Goal: Information Seeking & Learning: Learn about a topic

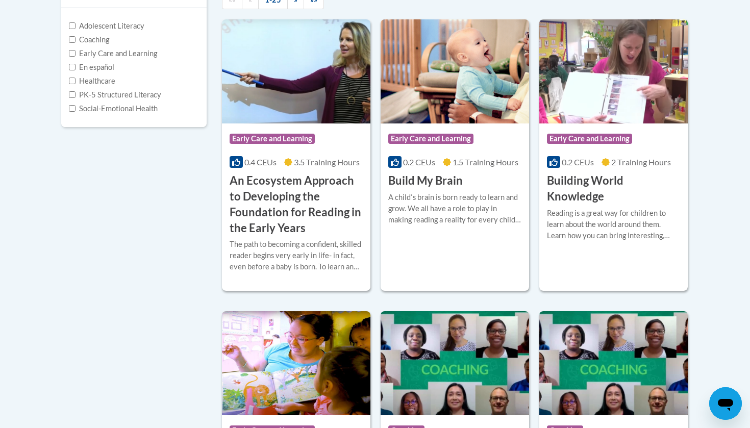
scroll to position [248, 0]
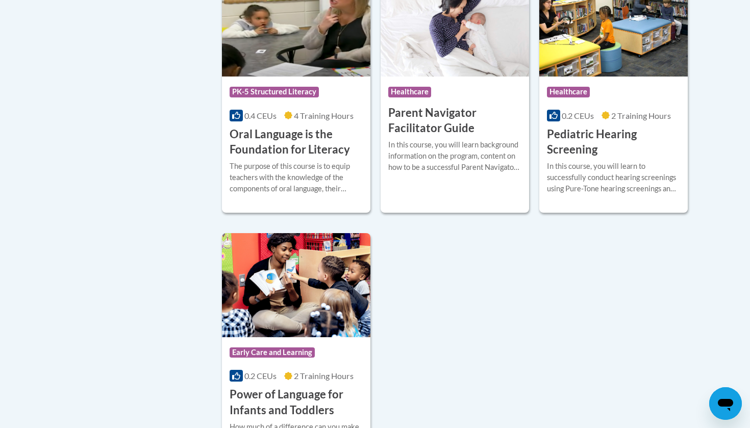
scroll to position [2233, 0]
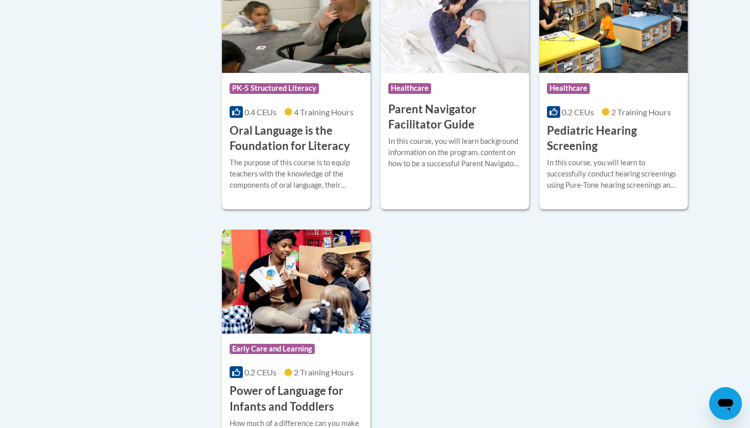
click at [307, 298] on img at bounding box center [296, 282] width 149 height 104
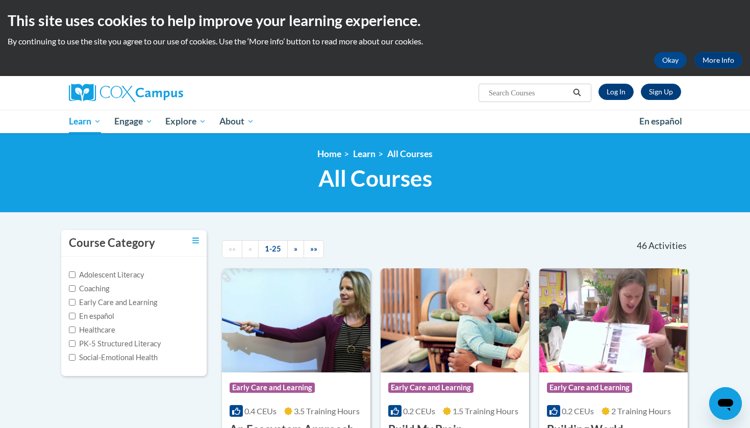
click at [523, 83] on div "Sign Up Log In Search Search..." at bounding box center [479, 89] width 418 height 26
click at [523, 89] on input "Search..." at bounding box center [529, 93] width 82 height 12
type input "systematic and Explicit Phonic instruction"
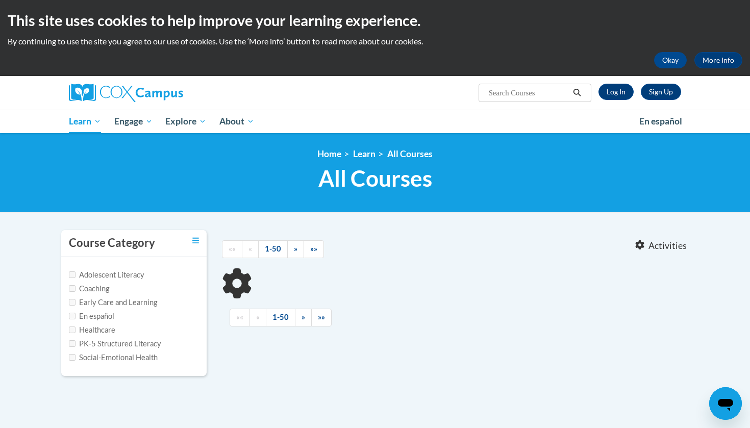
type input "systematic and Explicit Phonic instruction"
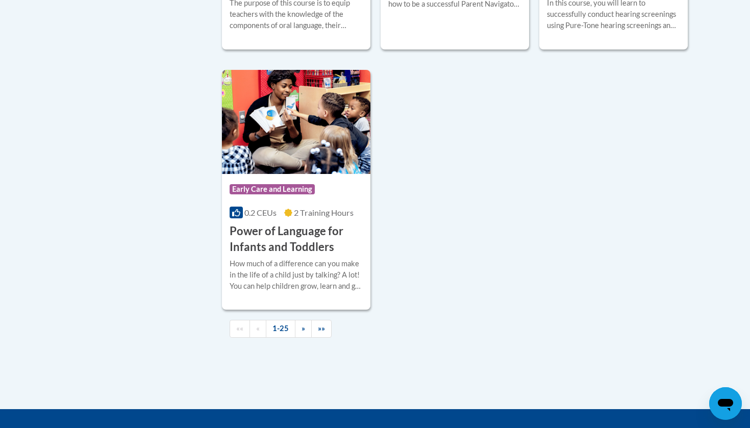
scroll to position [2392, 0]
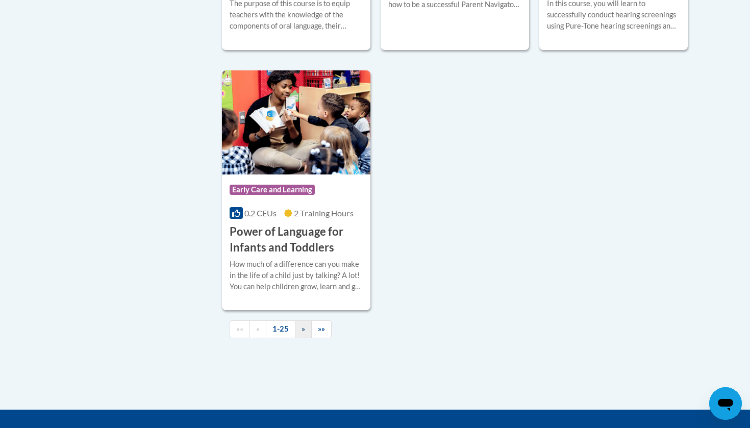
click at [302, 323] on link "»" at bounding box center [303, 330] width 17 height 18
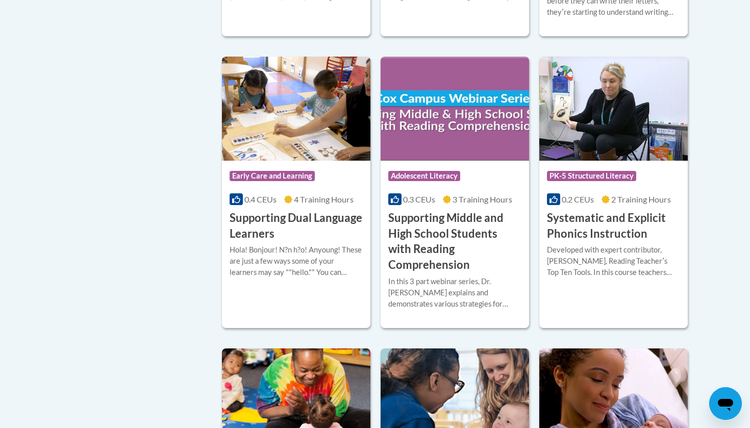
scroll to position [963, 0]
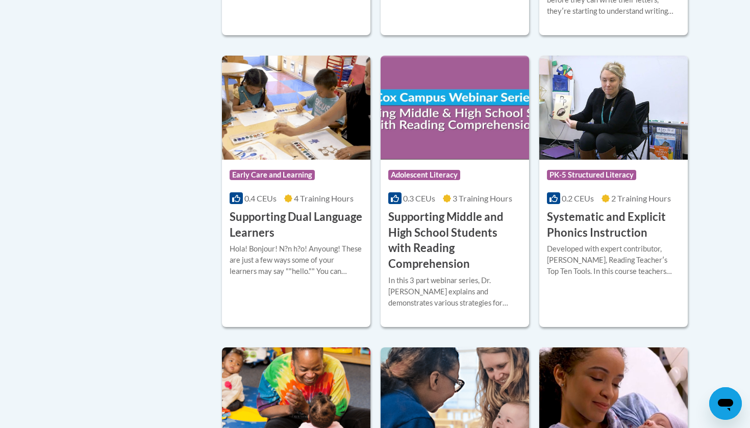
click at [648, 118] on img at bounding box center [613, 108] width 149 height 104
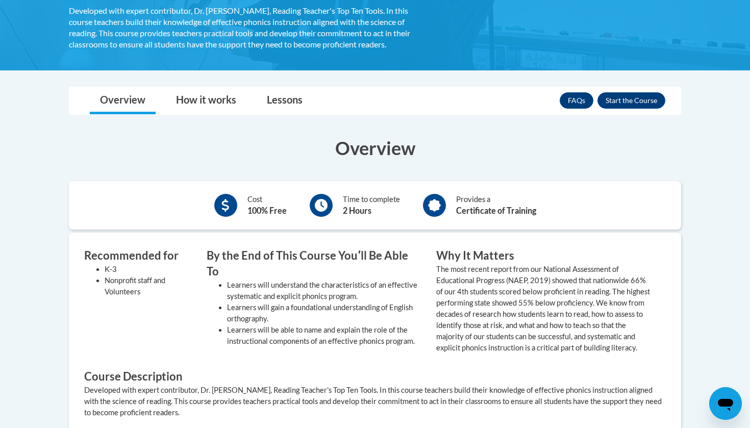
scroll to position [279, 0]
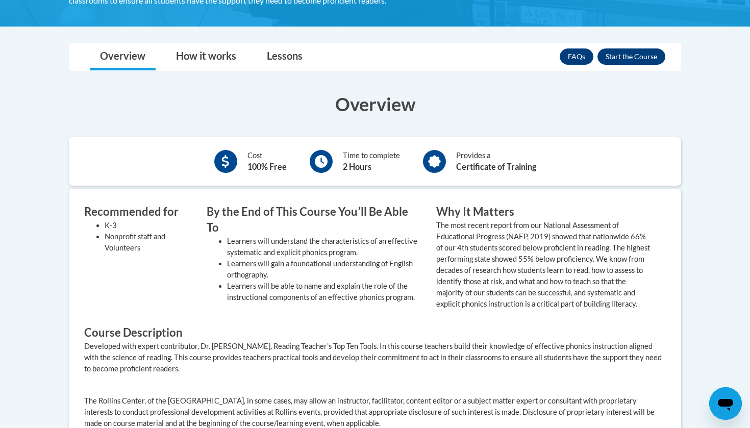
click at [618, 58] on button "Enroll" at bounding box center [632, 56] width 68 height 16
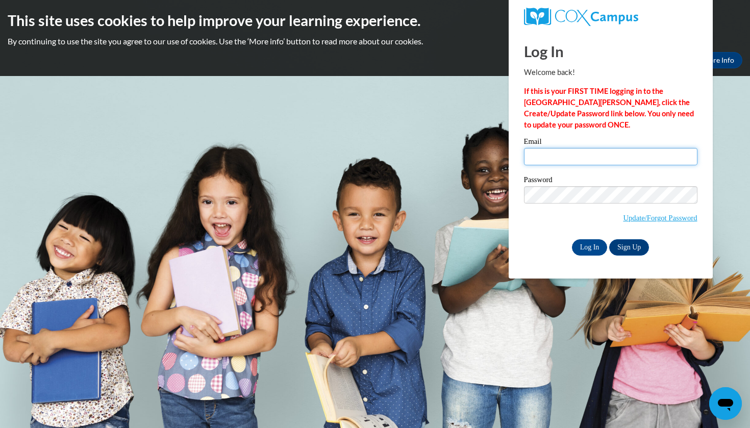
type input "[PERSON_NAME][EMAIL_ADDRESS][DOMAIN_NAME]"
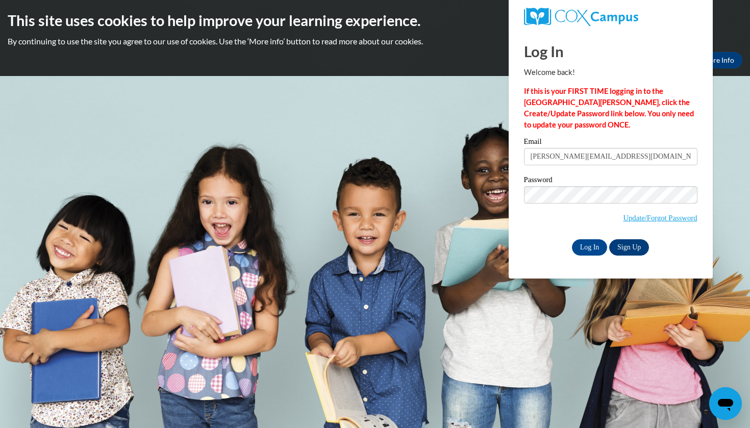
click at [626, 248] on link "Sign Up" at bounding box center [629, 247] width 40 height 16
click at [581, 259] on div "Log In Welcome back! If this is your FIRST TIME logging in to the [GEOGRAPHIC_D…" at bounding box center [610, 155] width 219 height 248
click at [581, 251] on input "Log In" at bounding box center [590, 247] width 36 height 16
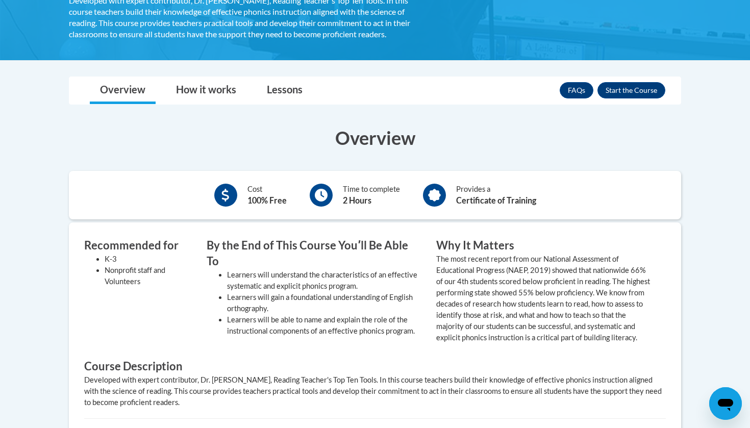
scroll to position [234, 0]
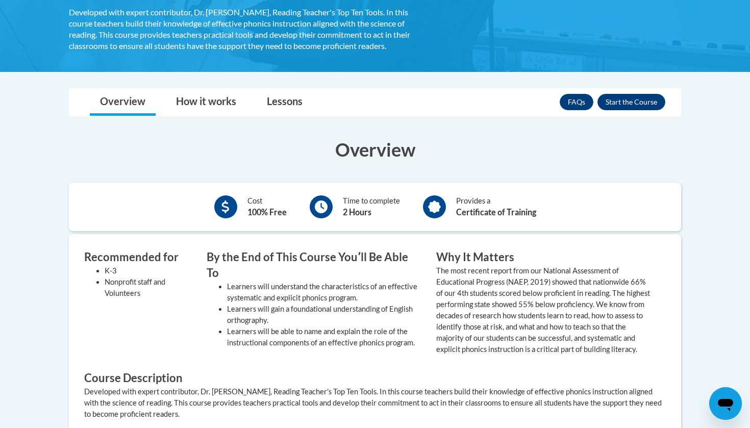
click at [625, 98] on button "Enroll" at bounding box center [632, 102] width 68 height 16
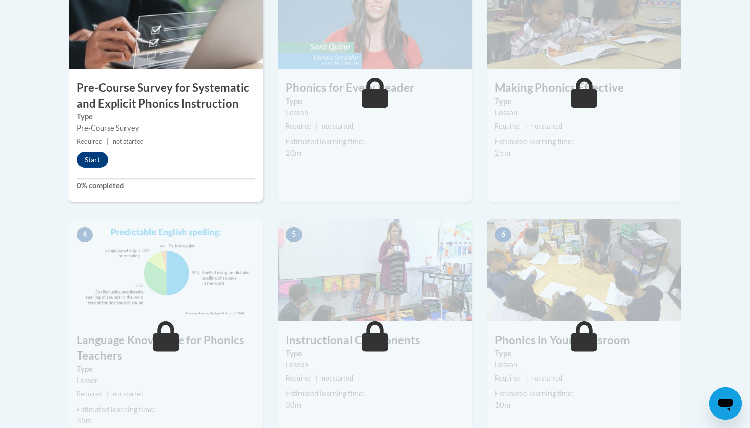
scroll to position [374, 0]
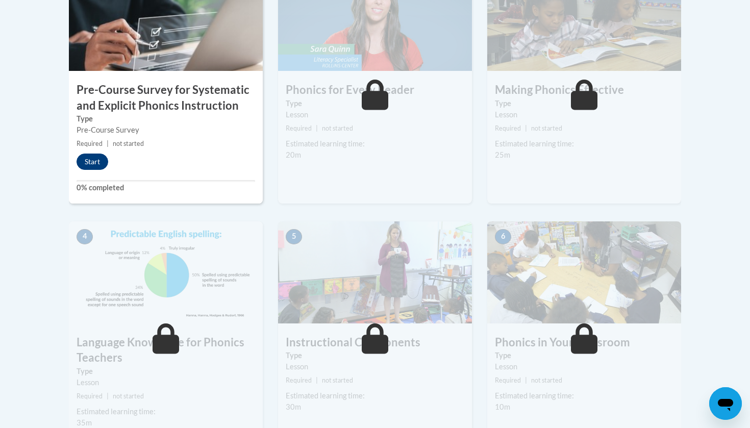
click at [98, 159] on button "Start" at bounding box center [93, 162] width 32 height 16
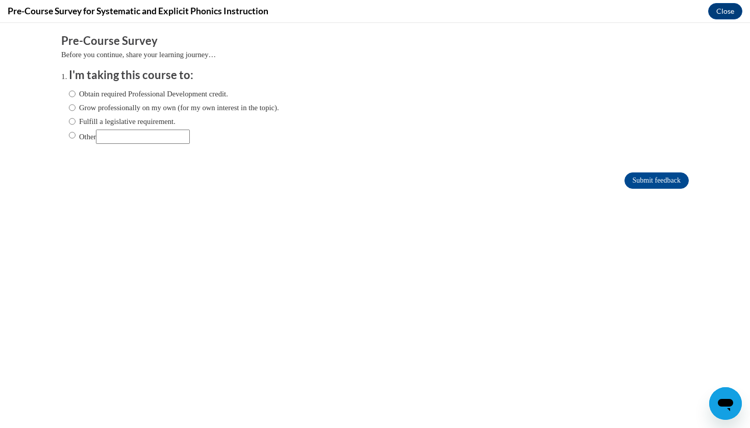
scroll to position [0, 0]
click at [139, 112] on label "Grow professionally on my own (for my own interest in the topic)." at bounding box center [174, 107] width 210 height 11
click at [76, 112] on input "Grow professionally on my own (for my own interest in the topic)." at bounding box center [72, 107] width 7 height 11
radio input "true"
click at [685, 182] on input "Submit feedback" at bounding box center [657, 181] width 64 height 16
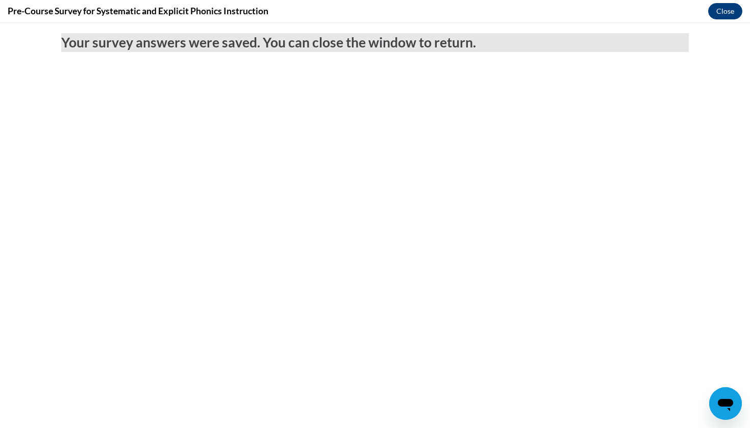
click at [727, 12] on button "Close" at bounding box center [725, 11] width 34 height 16
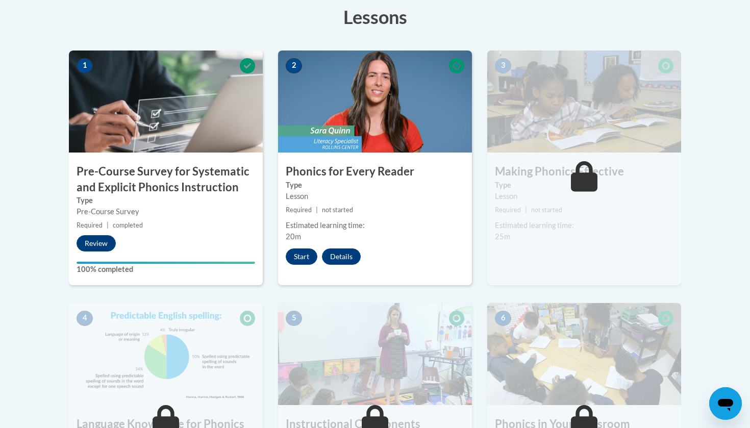
scroll to position [288, 0]
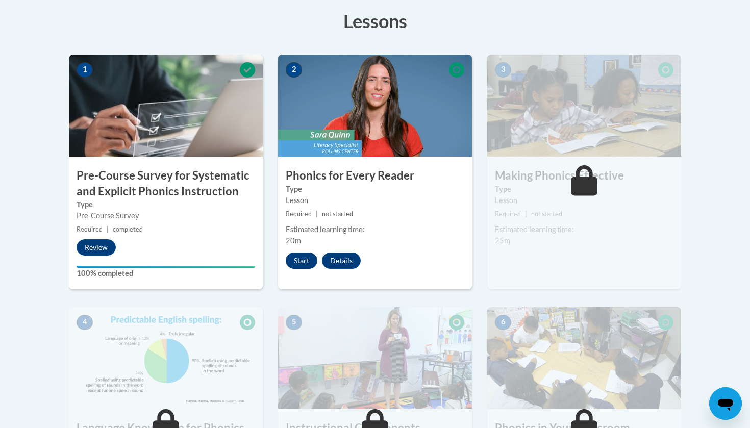
click at [301, 262] on button "Start" at bounding box center [302, 261] width 32 height 16
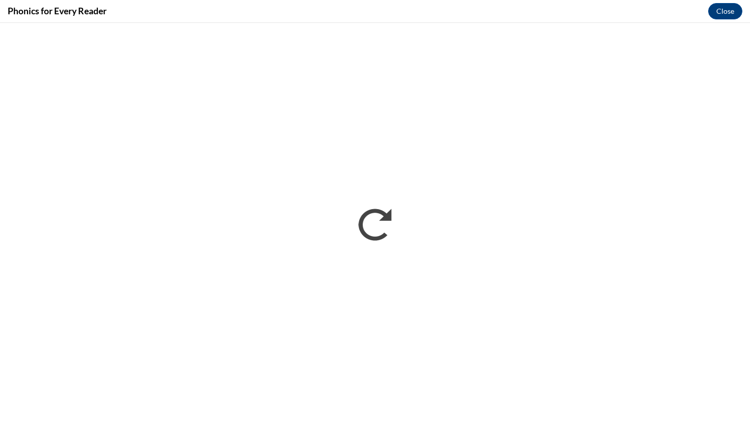
scroll to position [0, 0]
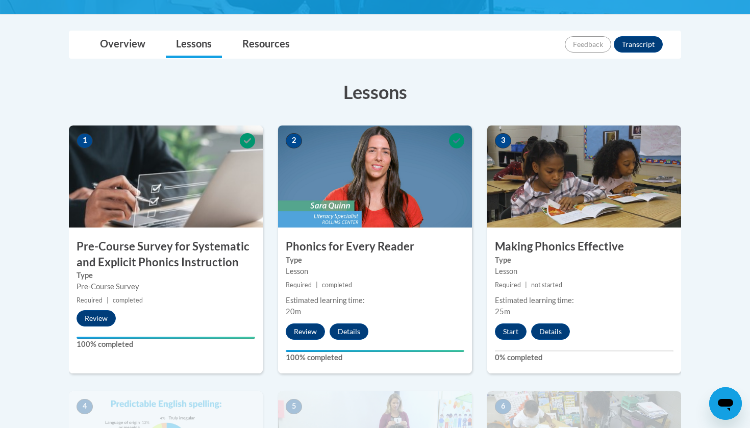
scroll to position [251, 0]
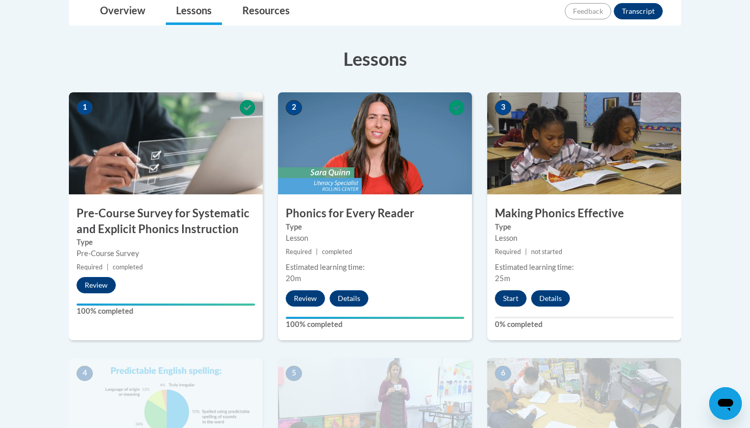
click at [508, 296] on button "Start" at bounding box center [511, 298] width 32 height 16
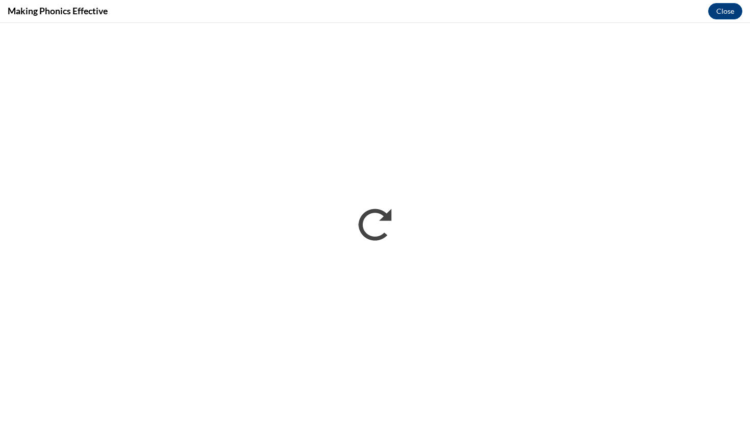
scroll to position [0, 0]
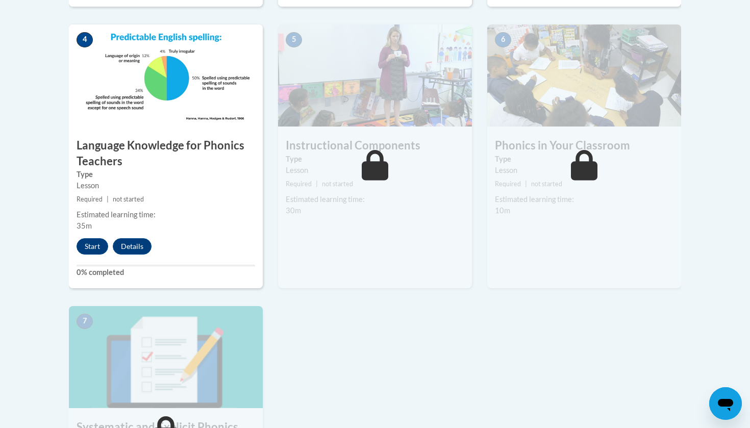
scroll to position [582, 0]
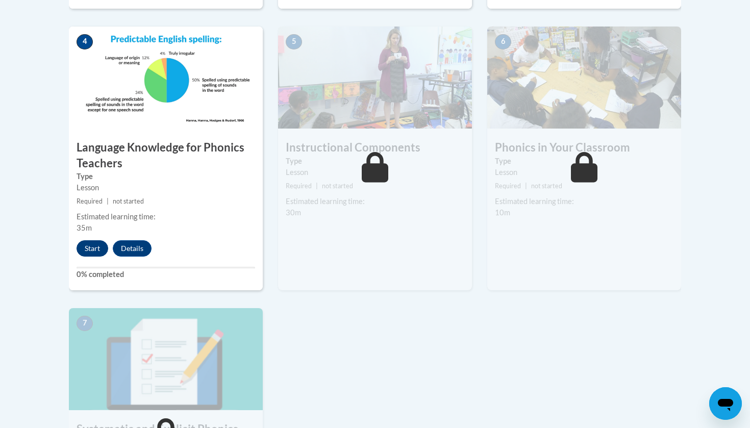
click at [85, 250] on button "Start" at bounding box center [93, 248] width 32 height 16
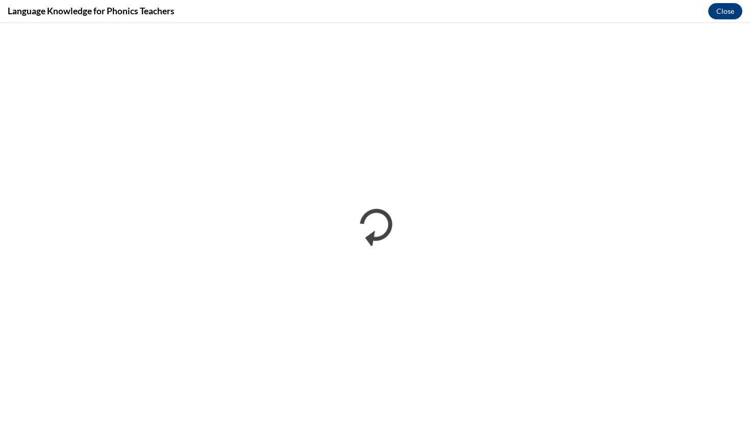
scroll to position [0, 0]
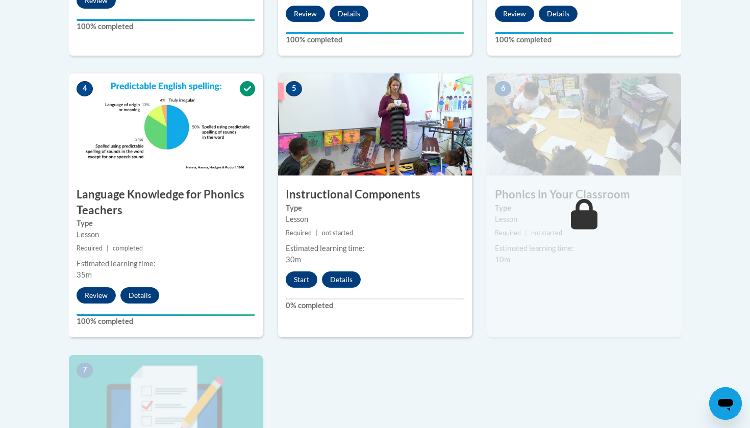
scroll to position [542, 0]
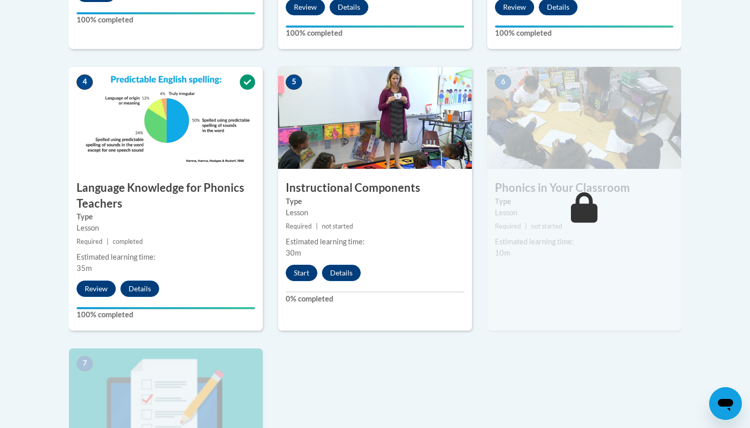
click at [303, 269] on button "Start" at bounding box center [302, 273] width 32 height 16
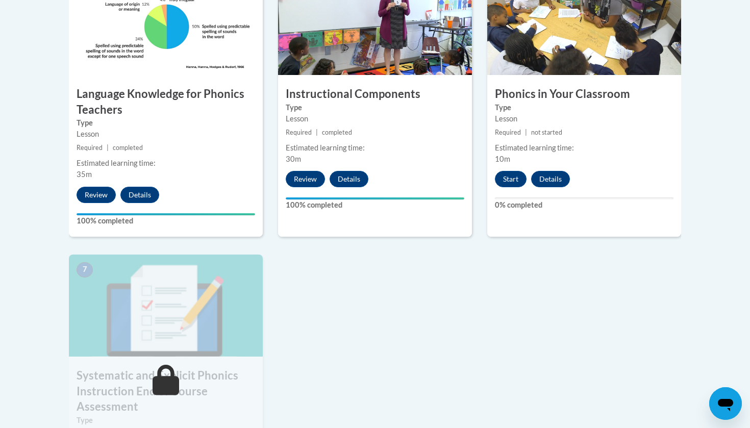
scroll to position [613, 0]
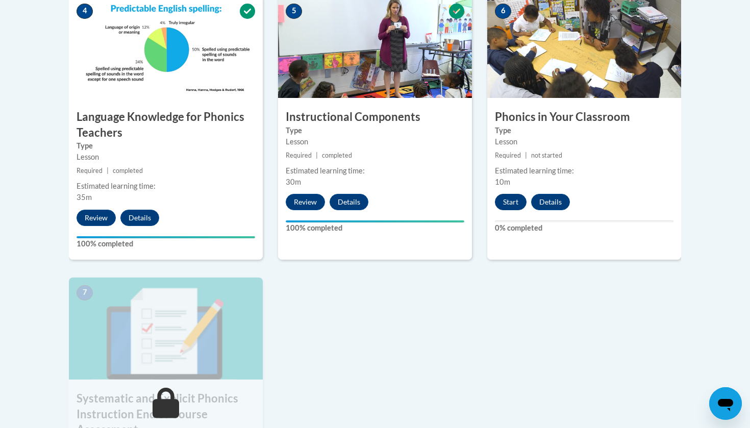
click at [521, 201] on button "Start" at bounding box center [511, 202] width 32 height 16
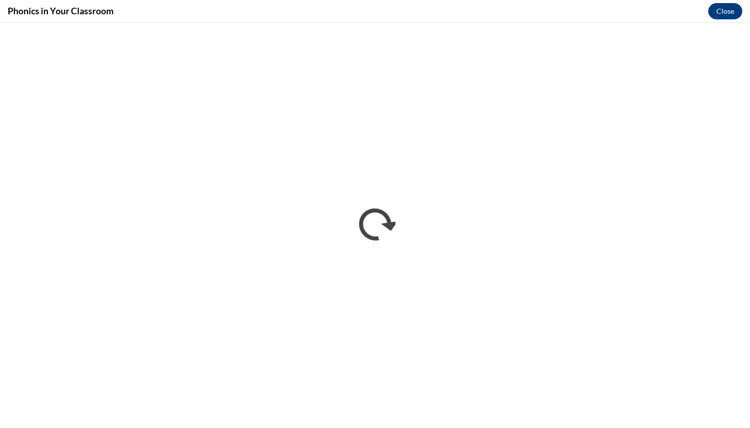
scroll to position [0, 0]
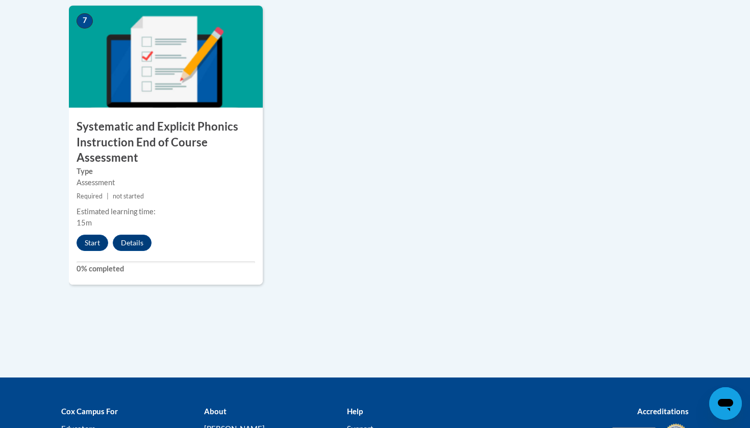
scroll to position [862, 0]
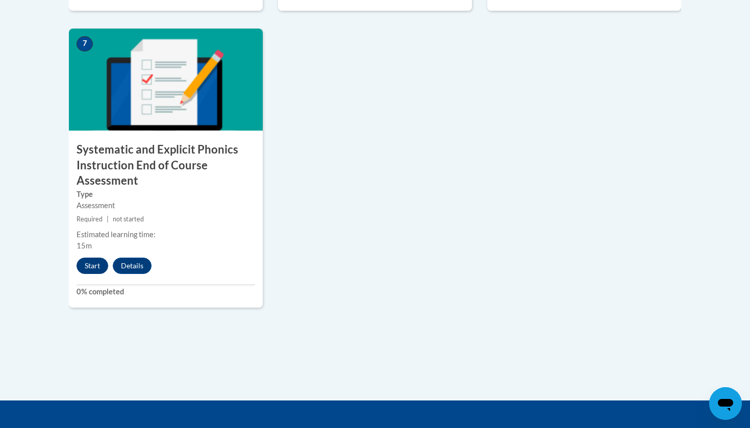
click at [85, 264] on button "Start" at bounding box center [93, 266] width 32 height 16
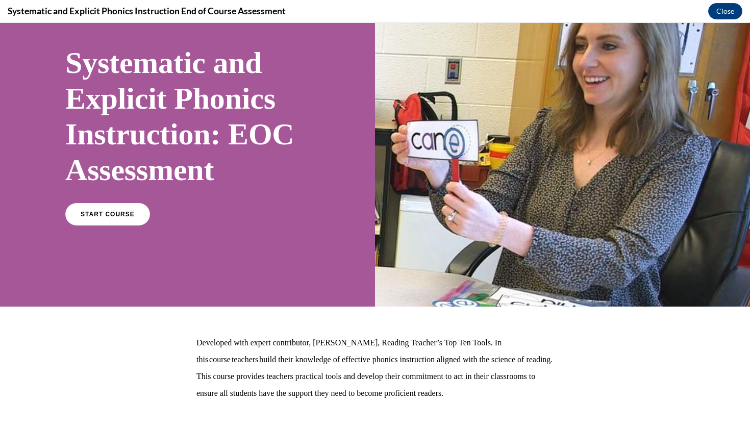
scroll to position [51, 0]
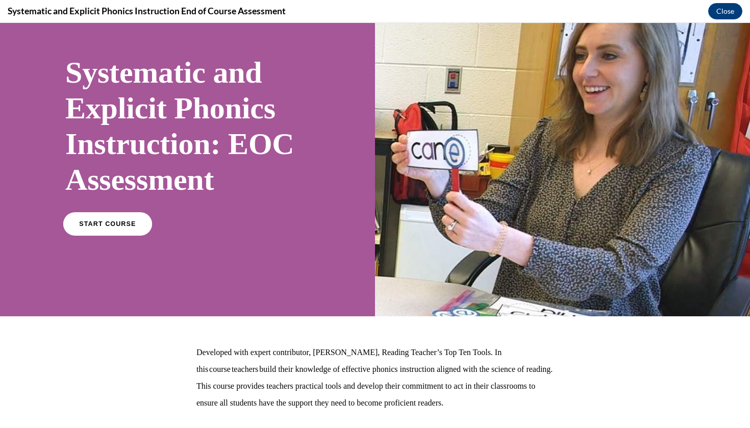
click at [96, 216] on link "START COURSE" at bounding box center [107, 223] width 89 height 23
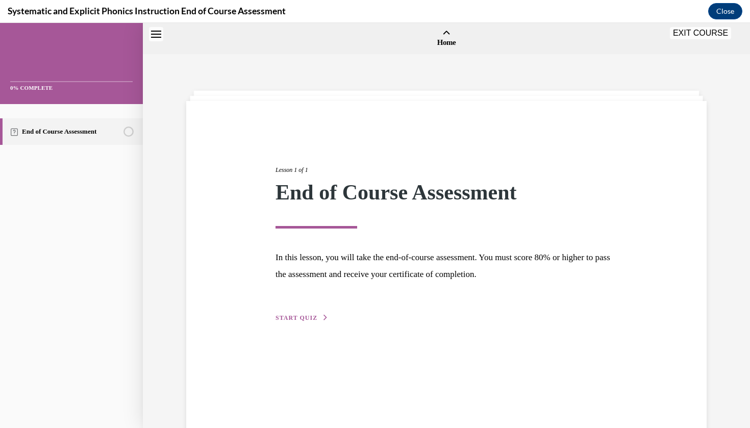
scroll to position [32, 0]
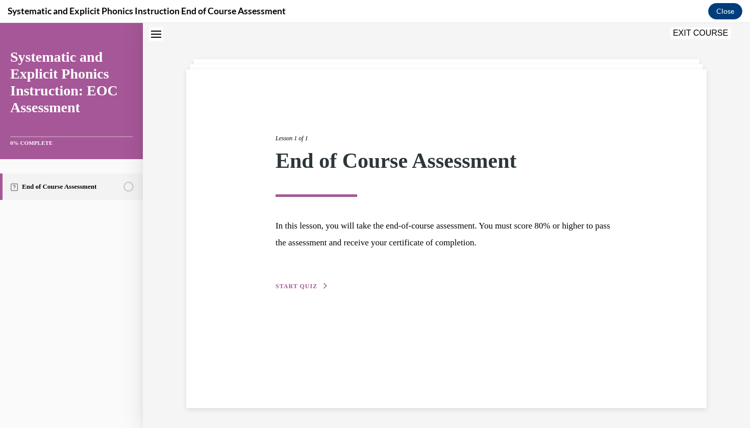
click at [295, 288] on span "START QUIZ" at bounding box center [297, 286] width 42 height 7
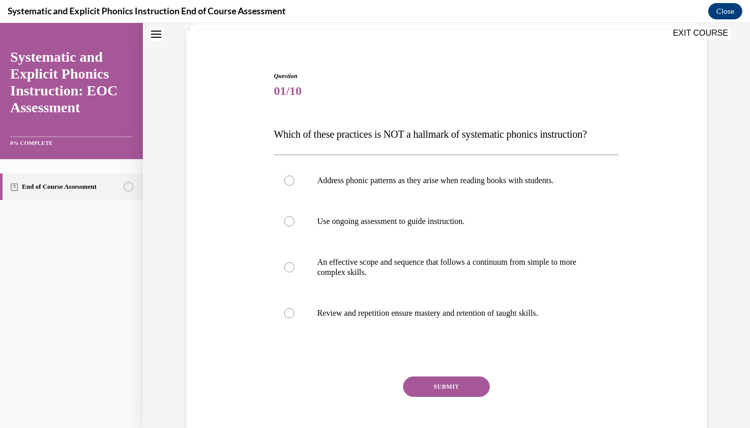
scroll to position [70, 0]
click at [535, 184] on p "Address phonic patterns as they arise when reading books with students." at bounding box center [455, 181] width 277 height 10
click at [430, 400] on div "SUBMIT" at bounding box center [447, 402] width 346 height 51
click at [434, 398] on div "SUBMIT" at bounding box center [447, 402] width 346 height 51
click at [436, 394] on button "SUBMIT" at bounding box center [446, 387] width 87 height 20
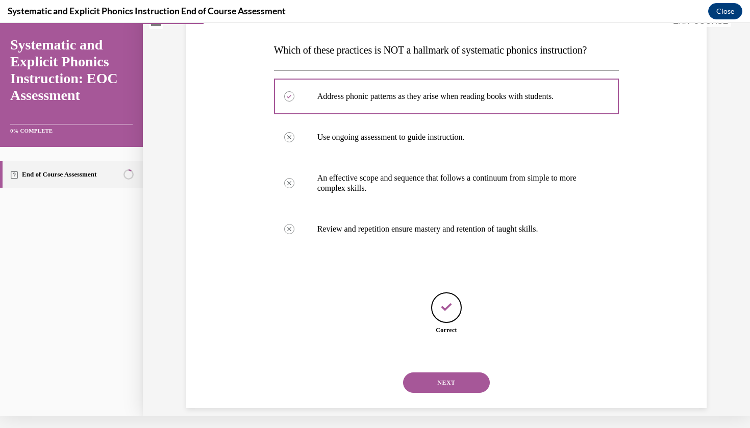
scroll to position [143, 0]
click at [448, 372] on button "NEXT" at bounding box center [446, 382] width 87 height 20
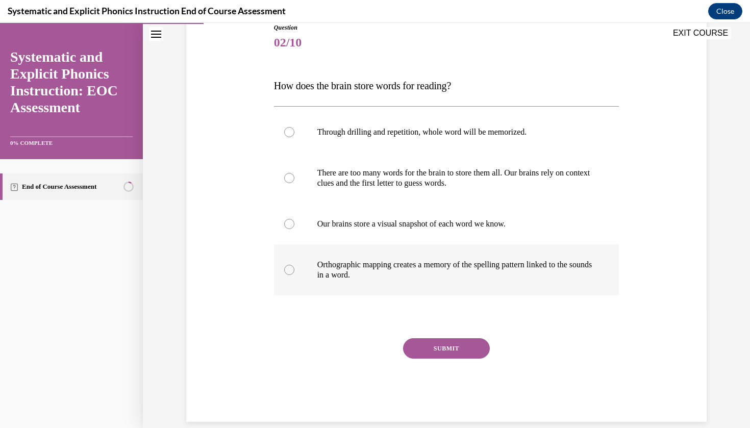
click at [454, 278] on p "Orthographic mapping creates a memory of the spelling pattern linked to the sou…" at bounding box center [455, 270] width 277 height 20
click at [444, 349] on button "SUBMIT" at bounding box center [446, 348] width 87 height 20
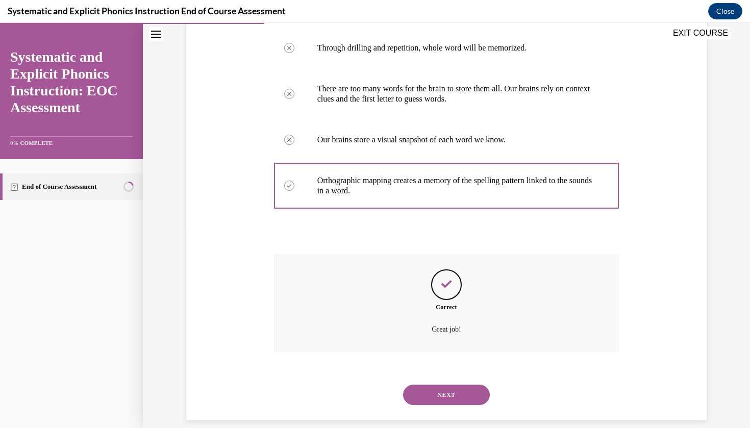
click at [444, 385] on button "NEXT" at bounding box center [446, 395] width 87 height 20
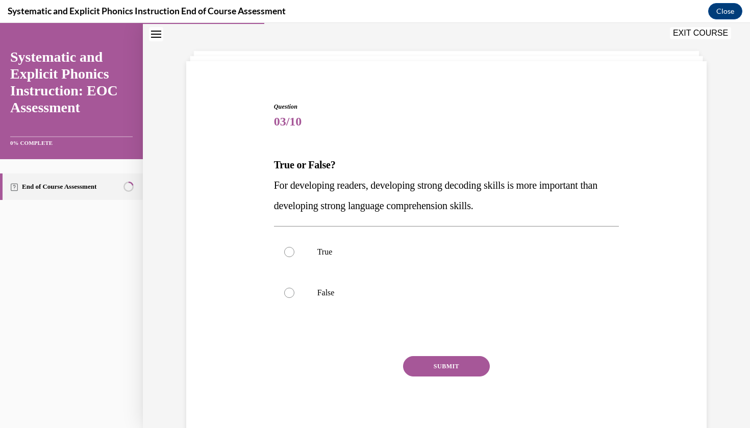
scroll to position [35, 0]
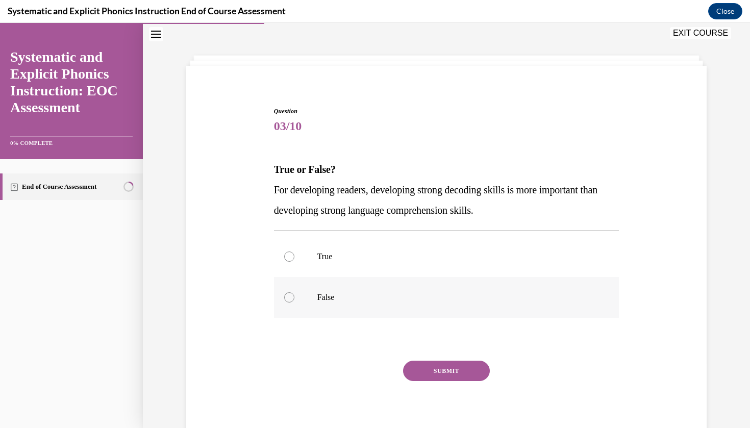
click at [376, 311] on div at bounding box center [447, 297] width 346 height 41
click at [440, 382] on div "SUBMIT" at bounding box center [447, 386] width 346 height 51
click at [442, 377] on button "SUBMIT" at bounding box center [446, 371] width 87 height 20
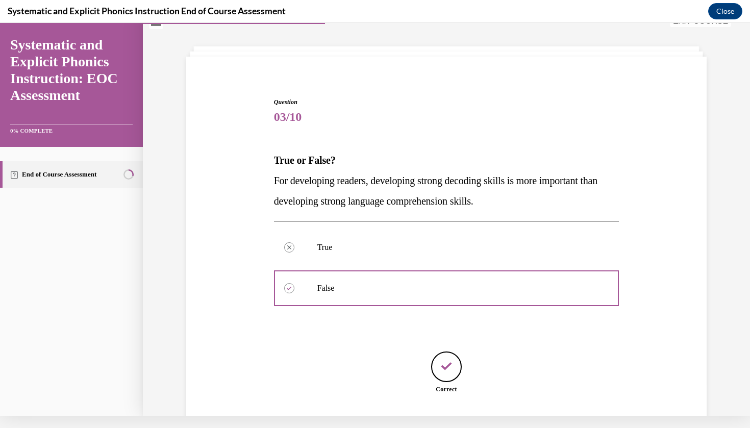
scroll to position [92, 0]
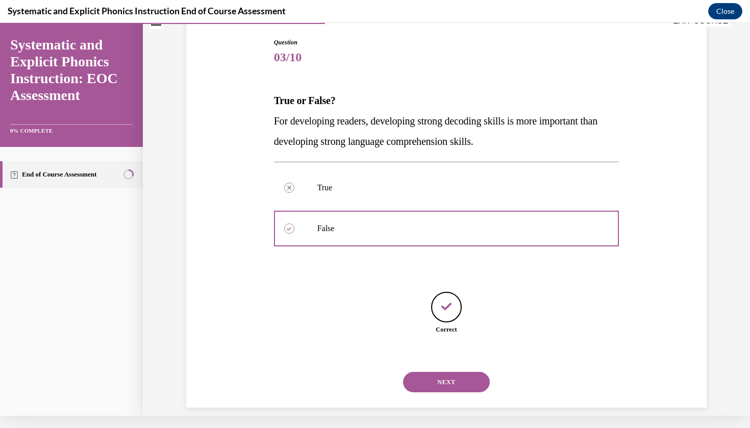
click at [455, 372] on button "NEXT" at bounding box center [446, 382] width 87 height 20
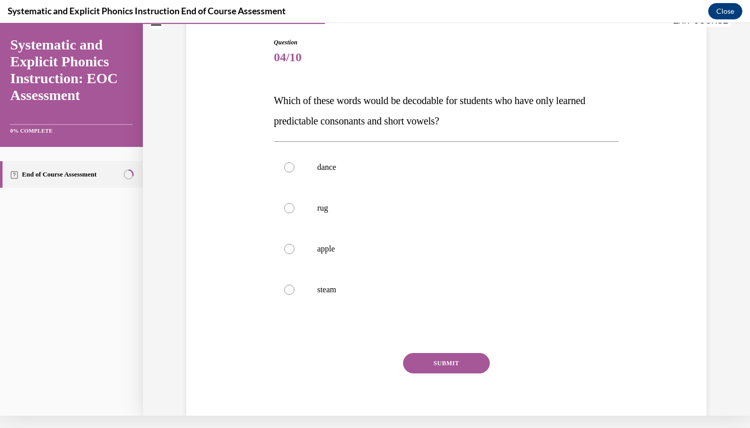
scroll to position [89, 0]
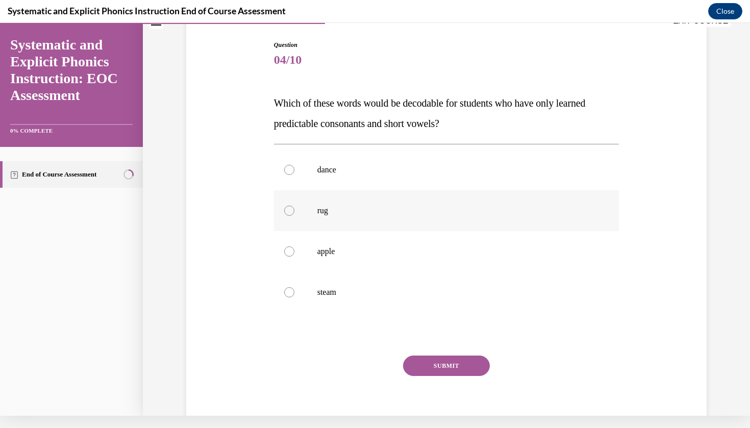
click at [287, 209] on div at bounding box center [289, 211] width 10 height 10
click at [473, 369] on button "SUBMIT" at bounding box center [446, 366] width 87 height 20
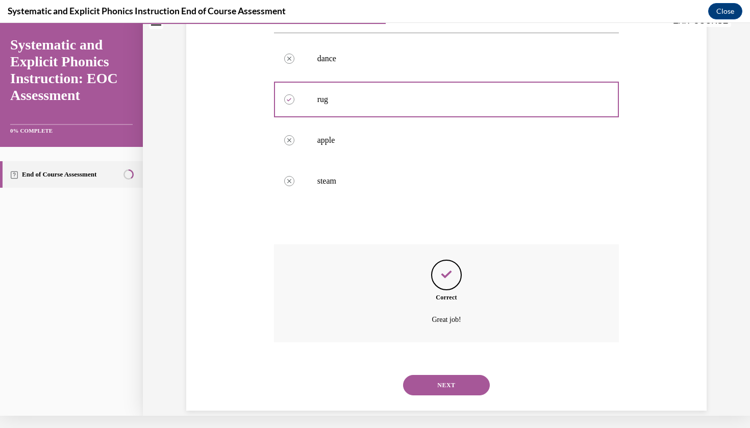
scroll to position [203, 0]
click at [466, 373] on button "NEXT" at bounding box center [446, 383] width 87 height 20
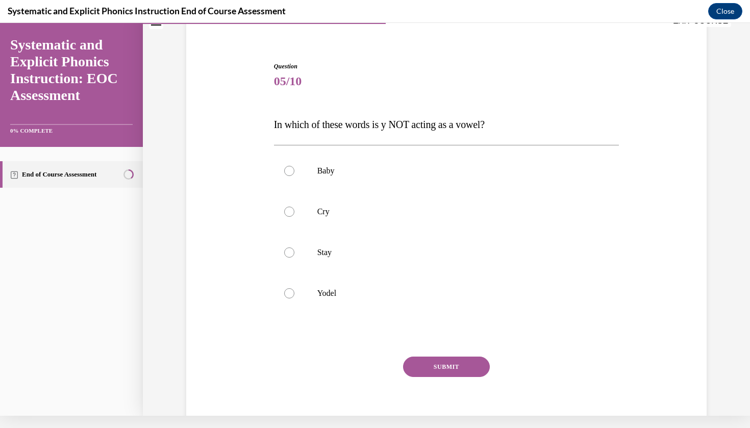
scroll to position [70, 0]
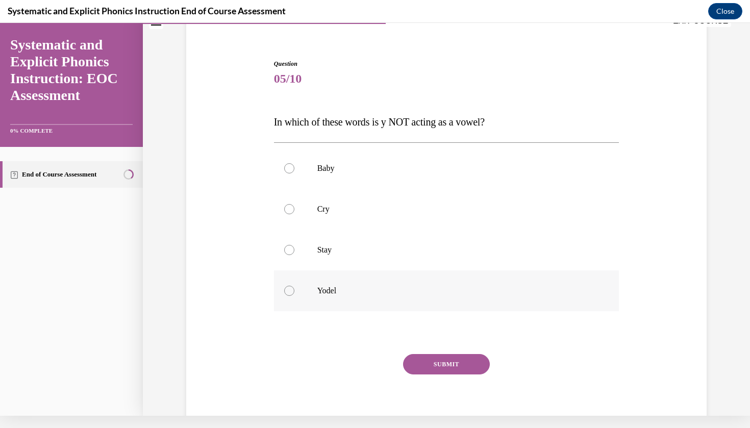
click at [334, 293] on p "Yodel" at bounding box center [455, 291] width 277 height 10
click at [423, 361] on button "SUBMIT" at bounding box center [446, 364] width 87 height 20
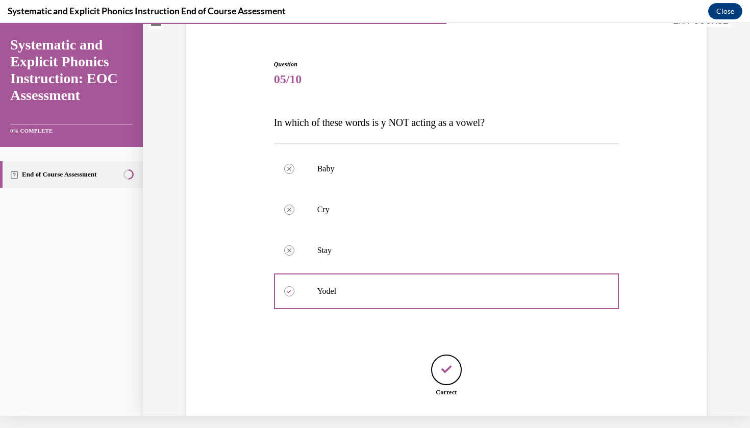
scroll to position [133, 0]
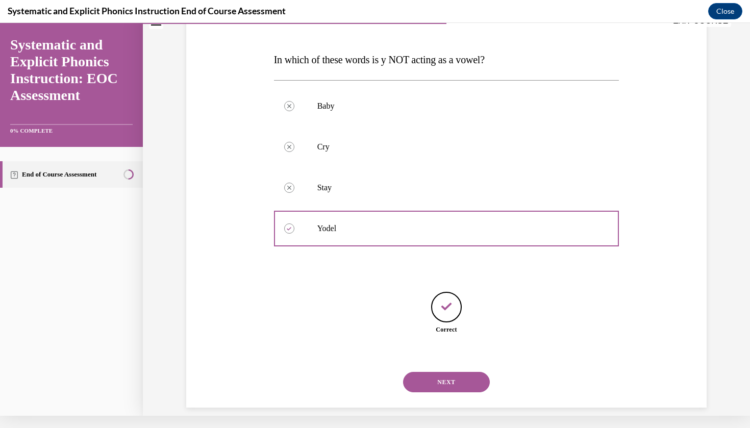
click at [456, 372] on button "NEXT" at bounding box center [446, 382] width 87 height 20
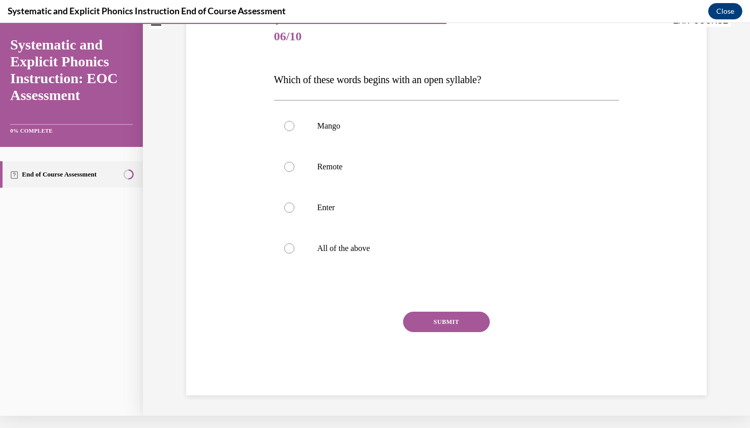
scroll to position [0, 0]
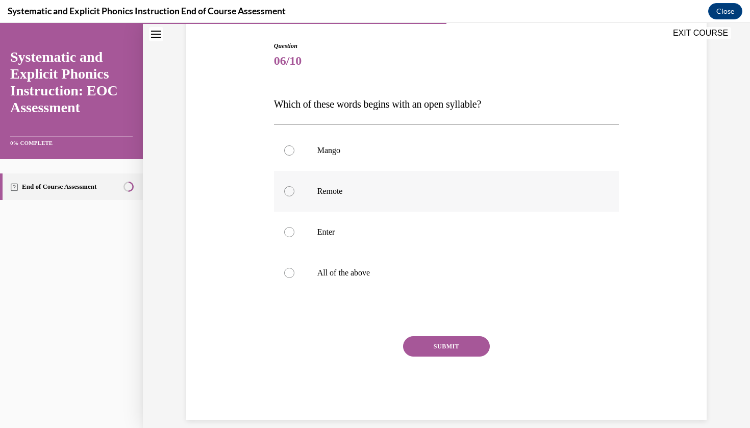
click at [374, 201] on div at bounding box center [447, 191] width 346 height 41
click at [436, 346] on button "SUBMIT" at bounding box center [446, 346] width 87 height 20
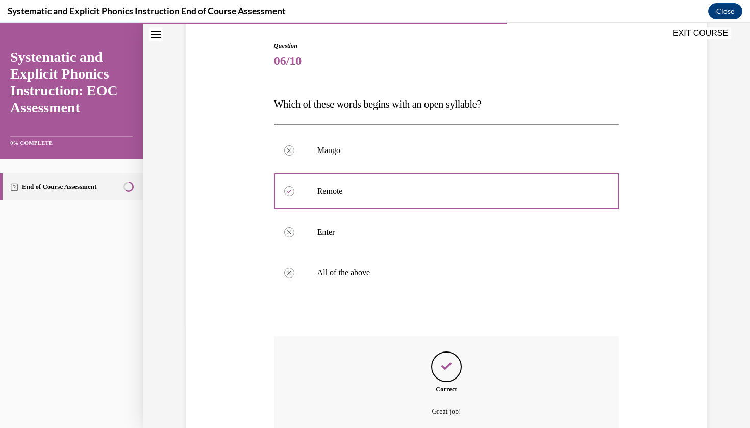
scroll to position [183, 0]
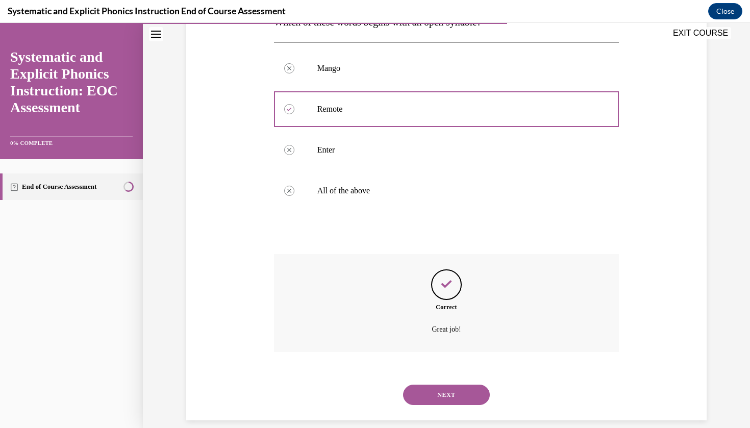
click at [450, 388] on button "NEXT" at bounding box center [446, 395] width 87 height 20
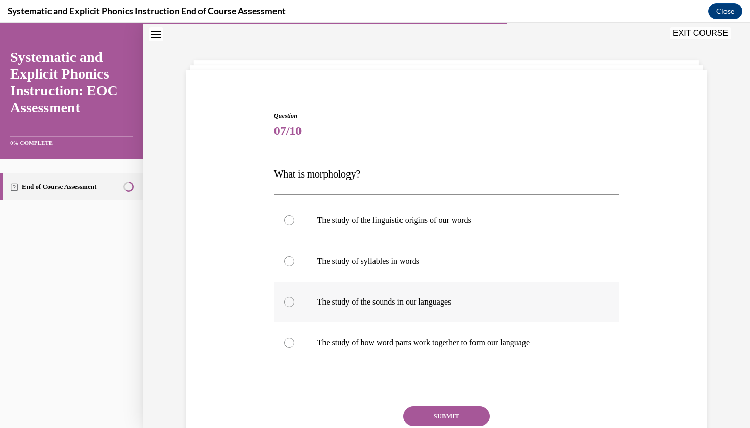
scroll to position [46, 0]
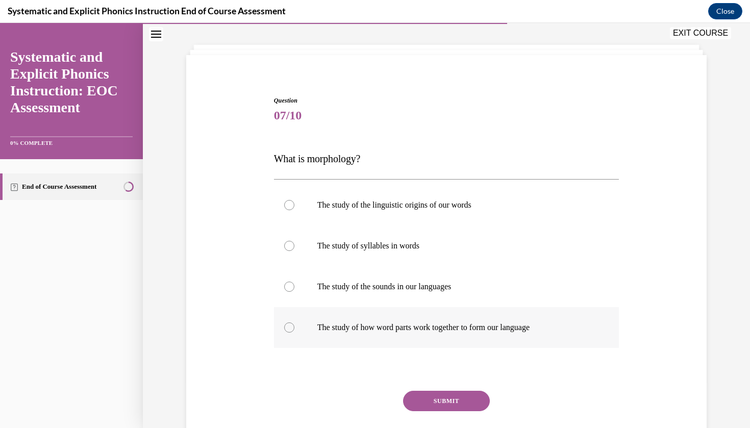
click at [443, 329] on p "The study of how word parts work together to form our language" at bounding box center [455, 328] width 277 height 10
click at [452, 403] on button "SUBMIT" at bounding box center [446, 401] width 87 height 20
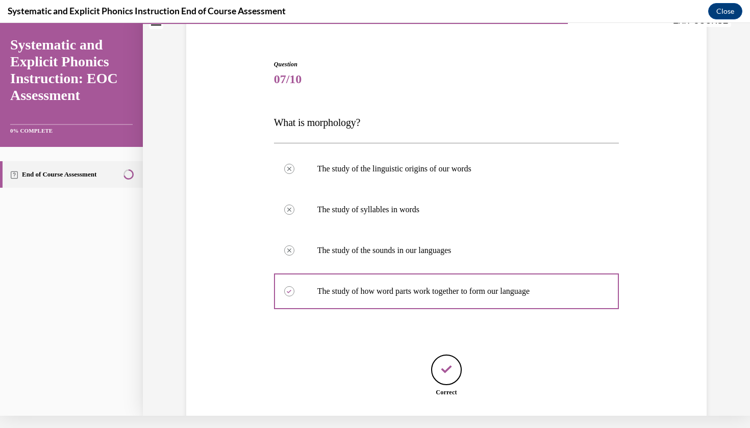
scroll to position [133, 0]
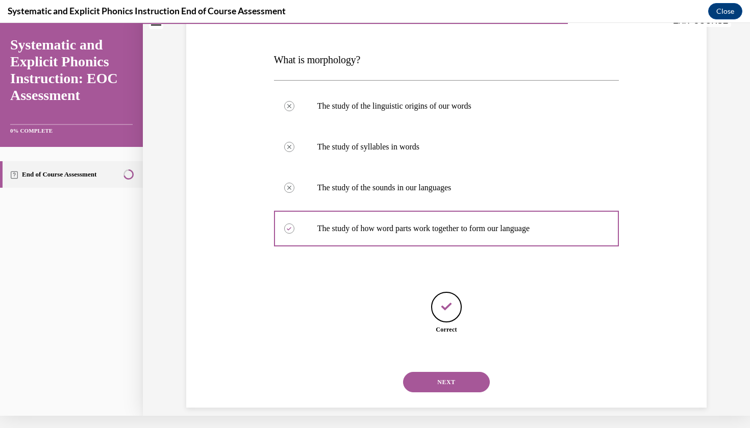
click at [455, 381] on div "NEXT" at bounding box center [447, 382] width 346 height 41
click at [454, 373] on button "NEXT" at bounding box center [446, 382] width 87 height 20
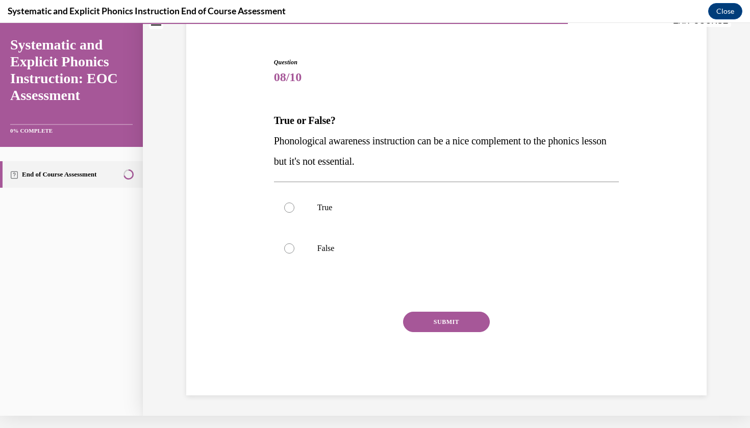
scroll to position [53, 0]
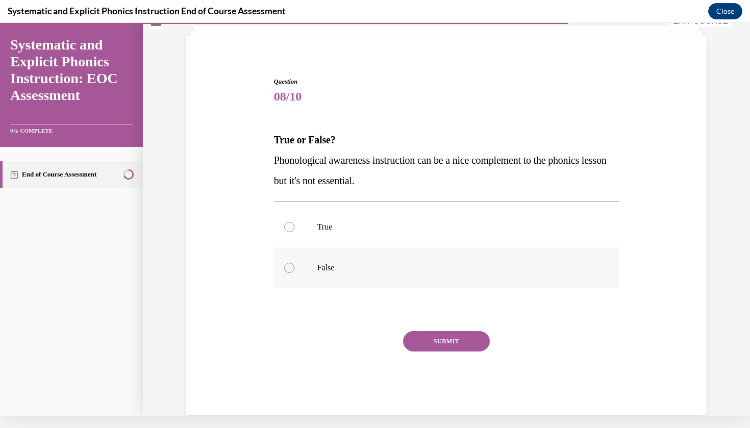
click at [328, 268] on p "False" at bounding box center [455, 268] width 277 height 10
click at [426, 335] on button "SUBMIT" at bounding box center [446, 341] width 87 height 20
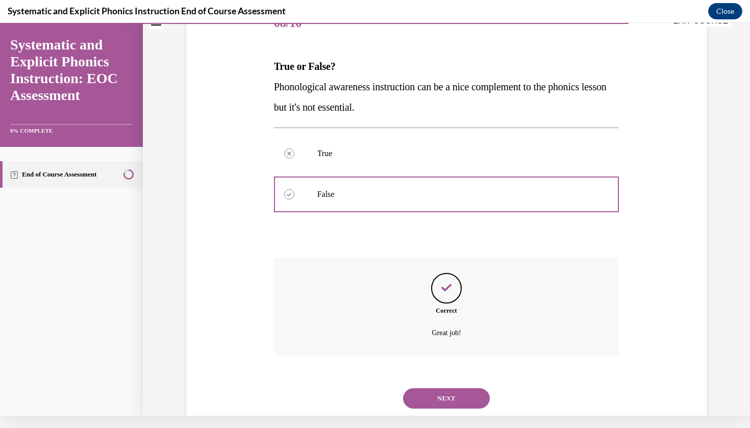
scroll to position [142, 0]
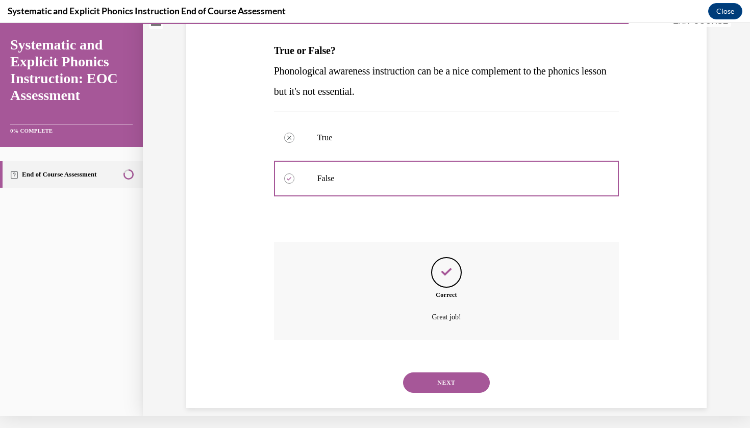
click at [458, 375] on button "NEXT" at bounding box center [446, 383] width 87 height 20
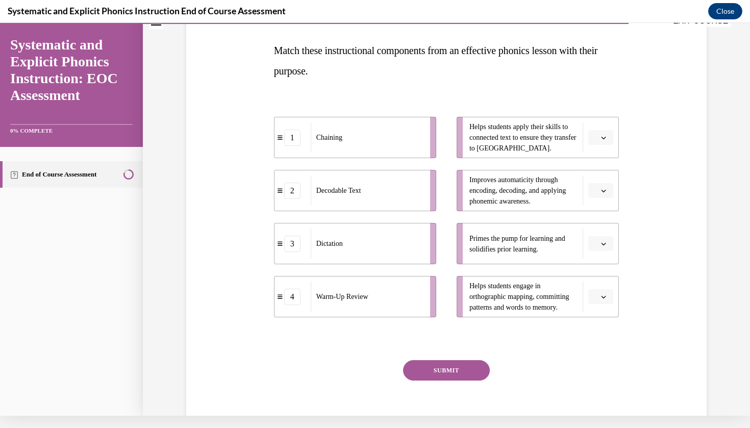
scroll to position [0, 0]
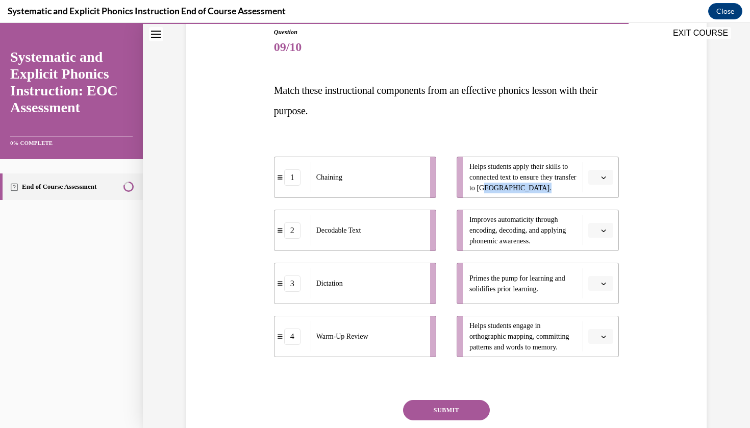
drag, startPoint x: 598, startPoint y: 190, endPoint x: 510, endPoint y: 188, distance: 87.8
click at [510, 188] on li "Helps students apply their skills to connected text to ensure they transfer to …" at bounding box center [538, 177] width 162 height 41
click at [634, 146] on div "Question 09/10 Match these instructional components from an effective phonics l…" at bounding box center [447, 240] width 526 height 487
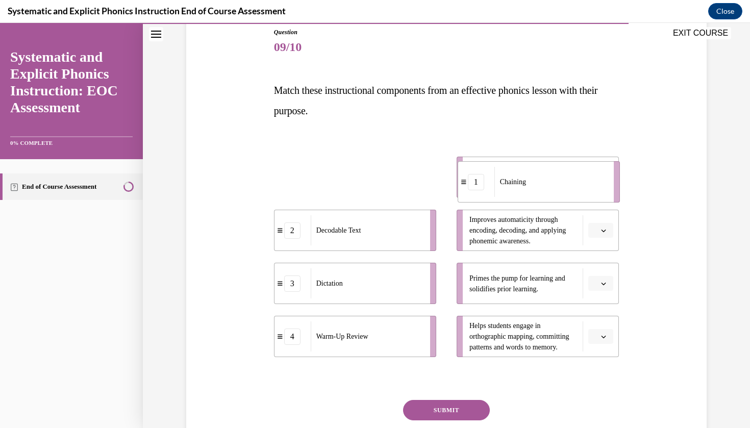
drag, startPoint x: 344, startPoint y: 191, endPoint x: 525, endPoint y: 194, distance: 181.2
click at [525, 194] on div "Chaining" at bounding box center [551, 182] width 113 height 30
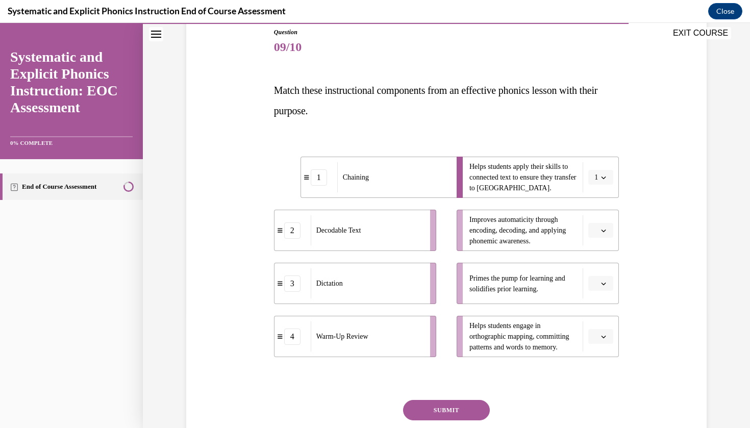
drag, startPoint x: 594, startPoint y: 348, endPoint x: 527, endPoint y: 352, distance: 67.0
click at [527, 352] on li "Helps students engage in orthographic mapping, committing patterns and words to…" at bounding box center [538, 336] width 162 height 41
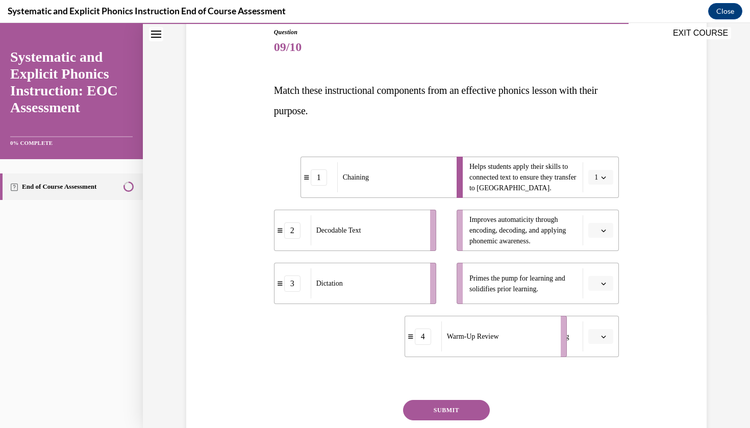
drag, startPoint x: 409, startPoint y: 351, endPoint x: 586, endPoint y: 351, distance: 176.6
click at [554, 351] on div "Warm-Up Review" at bounding box center [497, 337] width 113 height 30
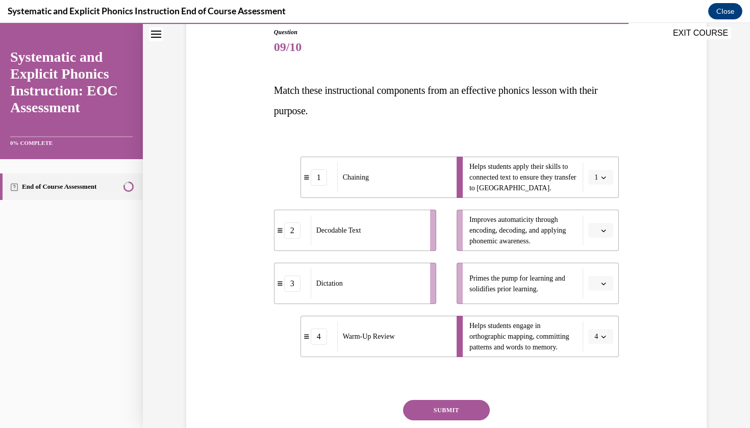
click at [640, 309] on div "Question 09/10 Match these instructional components from an effective phonics l…" at bounding box center [447, 240] width 526 height 487
drag, startPoint x: 415, startPoint y: 279, endPoint x: 534, endPoint y: 283, distance: 118.5
click at [512, 283] on div "Dictation" at bounding box center [455, 285] width 113 height 30
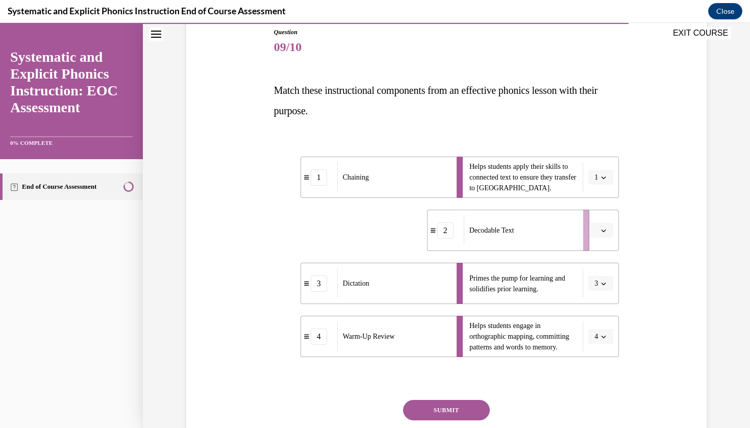
drag, startPoint x: 387, startPoint y: 230, endPoint x: 540, endPoint y: 230, distance: 153.6
click at [540, 230] on div "Decodable Text" at bounding box center [520, 230] width 113 height 30
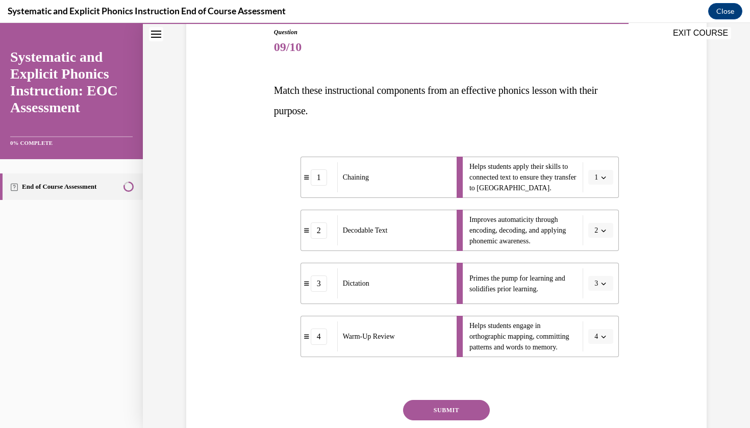
click at [468, 415] on button "SUBMIT" at bounding box center [446, 410] width 87 height 20
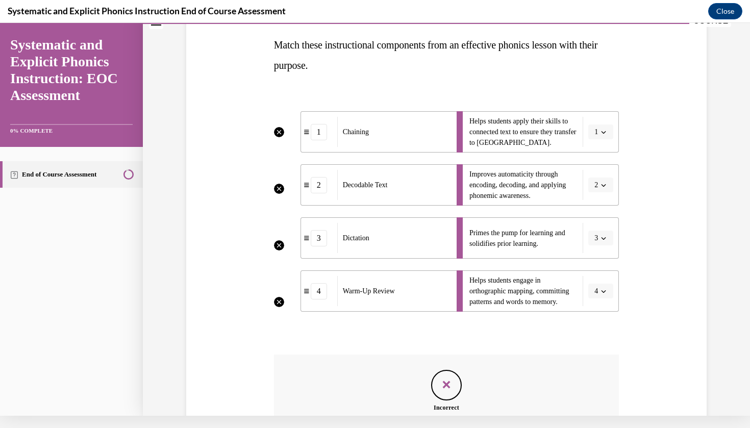
scroll to position [260, 0]
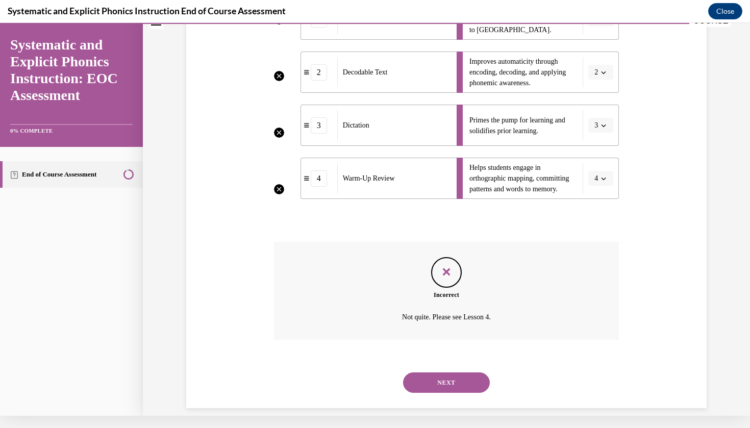
click at [459, 373] on button "NEXT" at bounding box center [446, 383] width 87 height 20
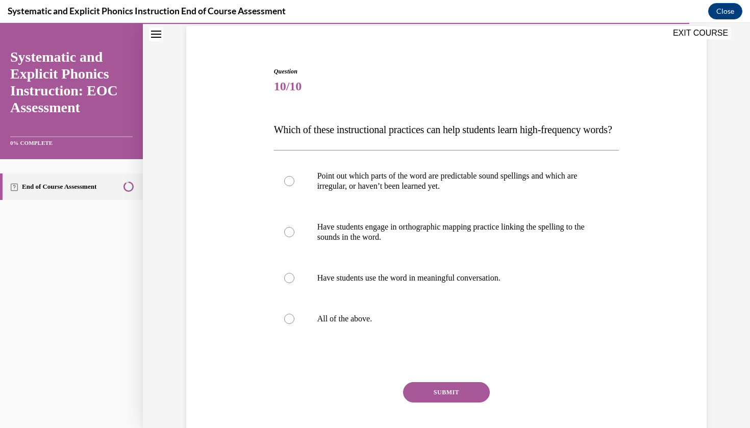
scroll to position [76, 0]
click at [384, 326] on div at bounding box center [447, 318] width 346 height 41
click at [427, 402] on button "SUBMIT" at bounding box center [446, 392] width 87 height 20
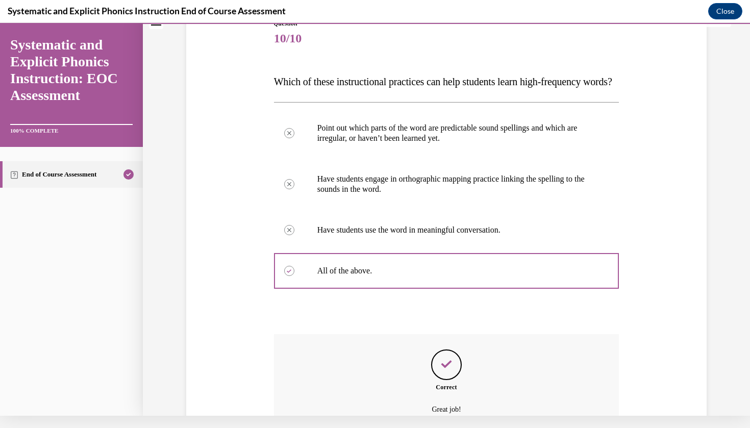
scroll to position [224, 0]
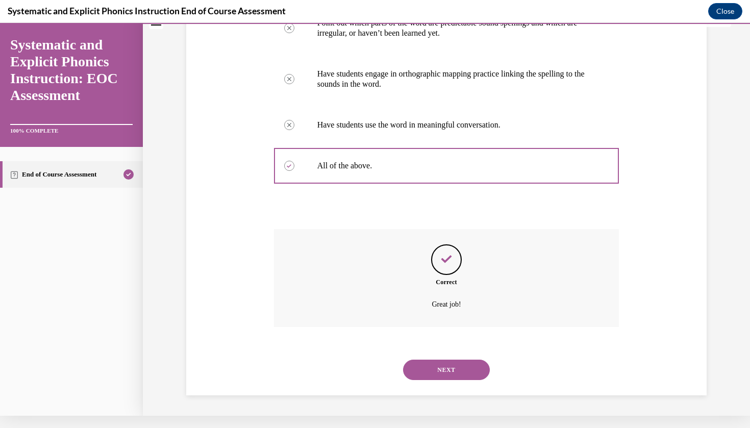
click at [448, 381] on div "NEXT" at bounding box center [447, 370] width 346 height 41
click at [448, 373] on button "NEXT" at bounding box center [446, 370] width 87 height 20
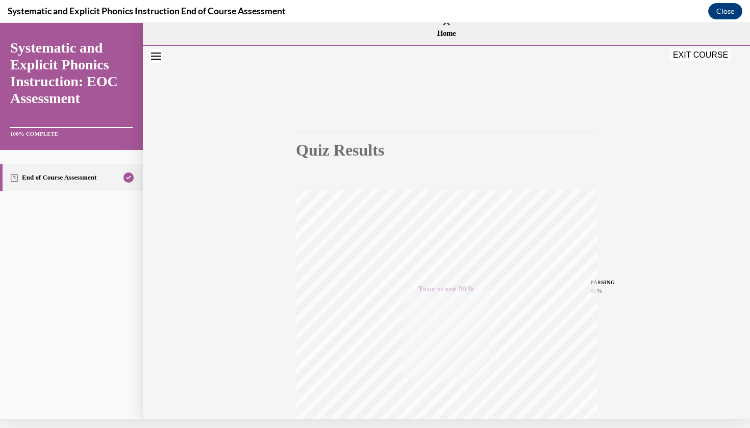
scroll to position [0, 0]
click at [702, 56] on button "EXIT COURSE" at bounding box center [700, 55] width 61 height 12
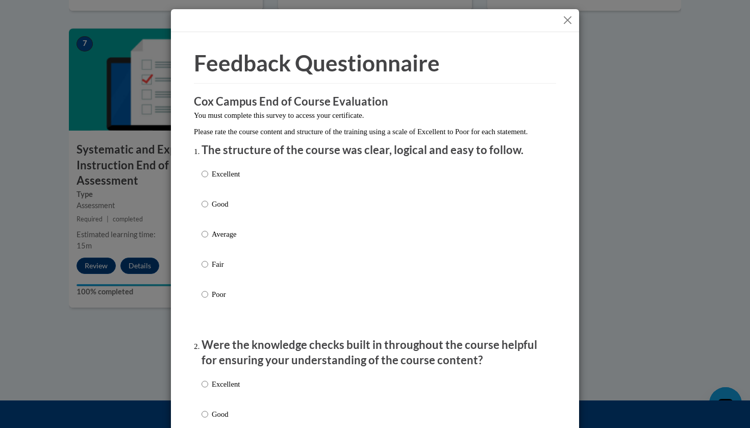
click at [222, 180] on p "Excellent" at bounding box center [226, 173] width 28 height 11
click at [208, 180] on input "Excellent" at bounding box center [205, 173] width 7 height 11
radio input "true"
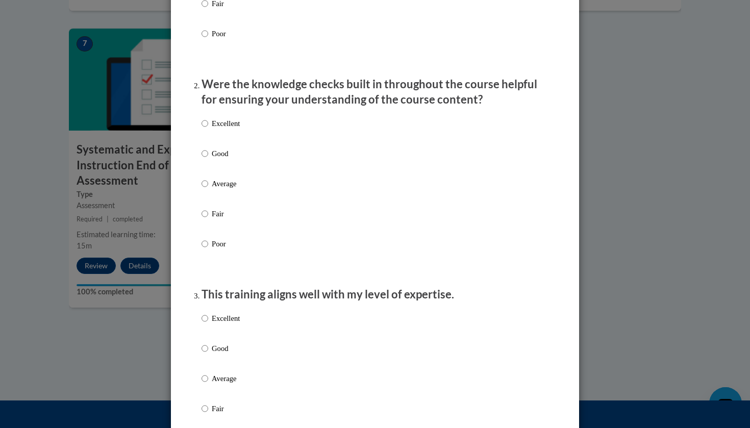
click at [217, 157] on div "Excellent Good Average Fair Poor" at bounding box center [221, 192] width 38 height 158
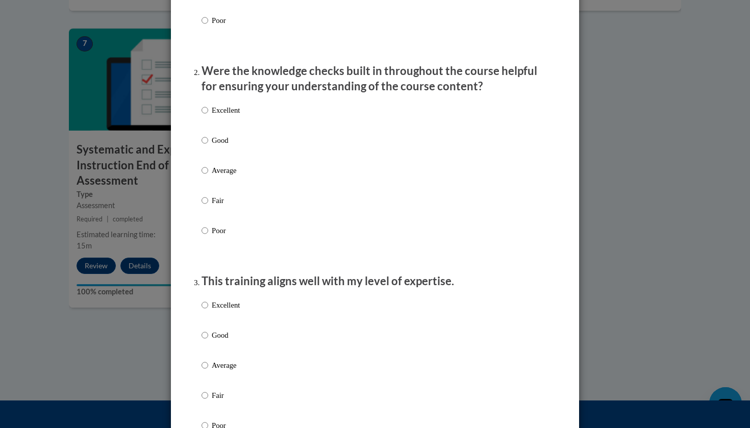
click at [217, 146] on p "Good" at bounding box center [226, 140] width 28 height 11
click at [208, 146] on input "Good" at bounding box center [205, 140] width 7 height 11
radio input "true"
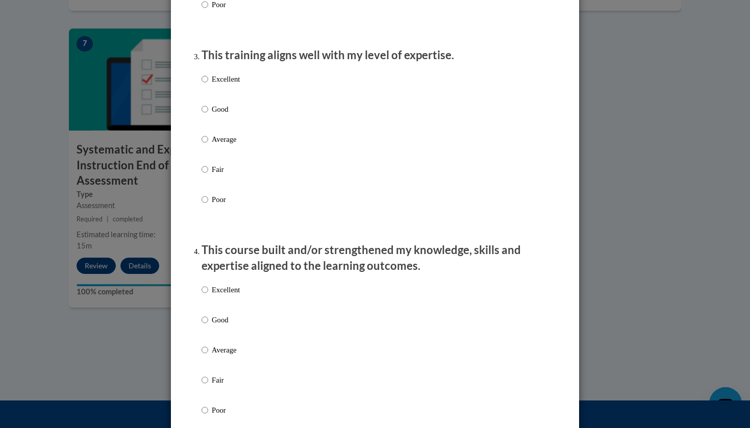
click at [217, 126] on label "Good" at bounding box center [221, 118] width 38 height 28
click at [208, 115] on input "Good" at bounding box center [205, 109] width 7 height 11
radio input "true"
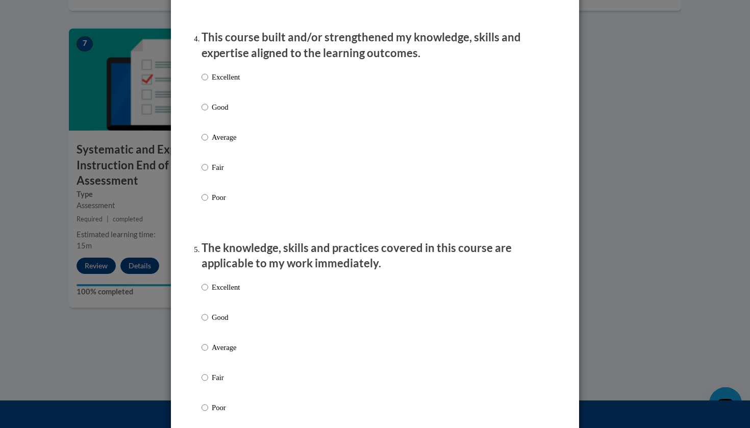
click at [216, 113] on p "Good" at bounding box center [226, 107] width 28 height 11
click at [208, 113] on input "Good" at bounding box center [205, 107] width 7 height 11
radio input "true"
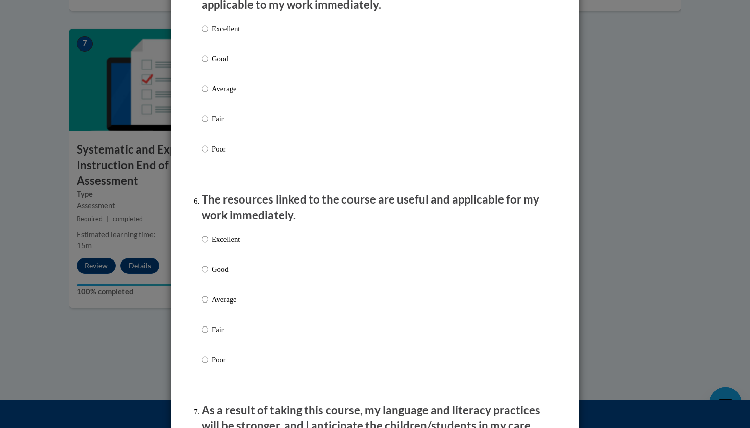
click at [216, 75] on label "Good" at bounding box center [221, 67] width 38 height 28
click at [208, 64] on input "Good" at bounding box center [205, 58] width 7 height 11
radio input "true"
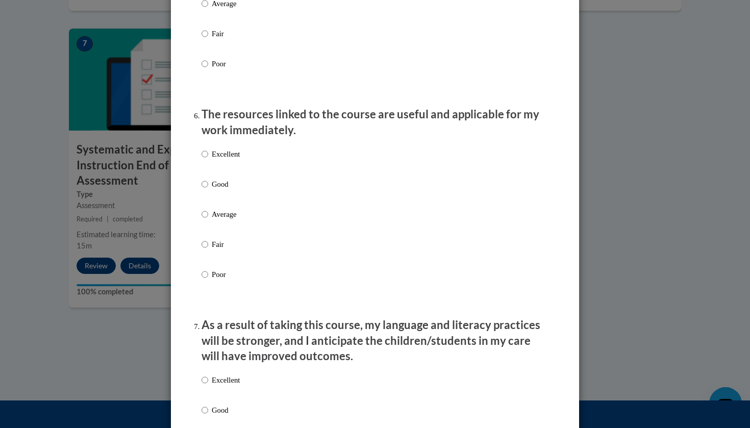
click at [217, 181] on div "Excellent Good Average Fair Poor" at bounding box center [221, 222] width 38 height 158
click at [217, 189] on p "Good" at bounding box center [226, 184] width 28 height 11
click at [208, 189] on input "Good" at bounding box center [205, 184] width 7 height 11
radio input "true"
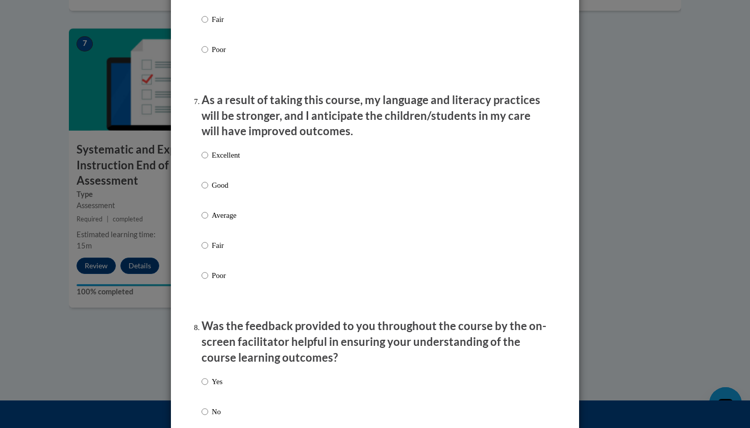
click at [217, 189] on p "Good" at bounding box center [226, 185] width 28 height 11
click at [208, 189] on input "Good" at bounding box center [205, 185] width 7 height 11
radio input "true"
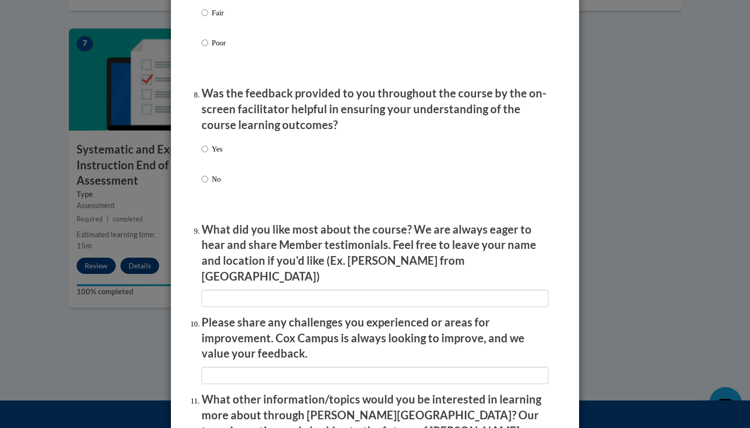
click at [223, 157] on label "Yes" at bounding box center [212, 157] width 21 height 28
click at [208, 155] on input "Yes" at bounding box center [205, 148] width 7 height 11
radio input "true"
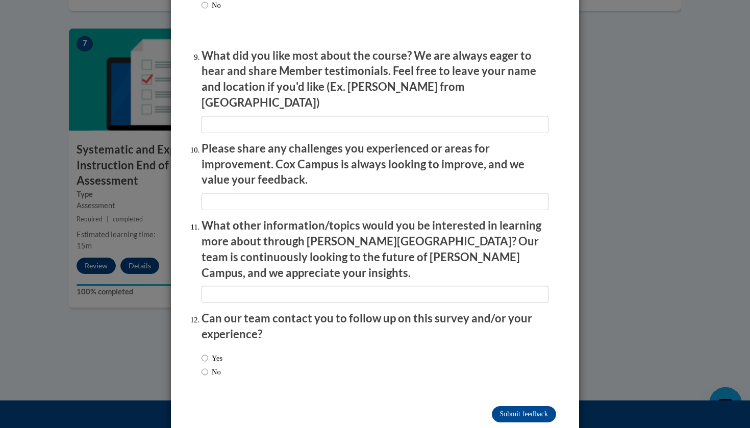
scroll to position [1681, 0]
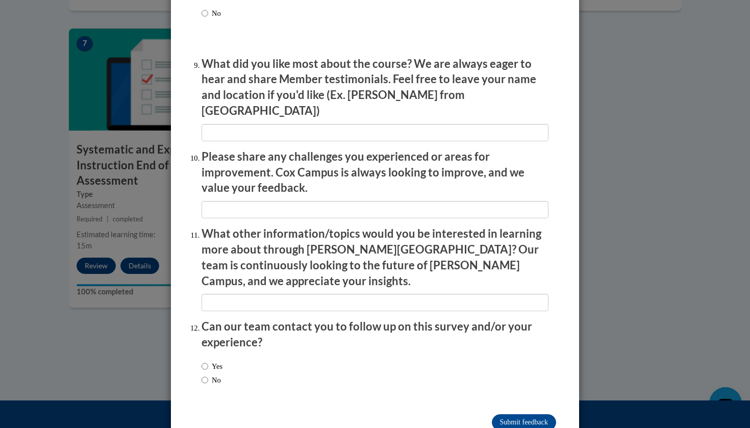
click at [275, 356] on div "Yes No" at bounding box center [375, 375] width 347 height 38
click at [239, 356] on div "Yes No" at bounding box center [375, 375] width 347 height 38
click at [211, 361] on label "Yes" at bounding box center [212, 366] width 21 height 11
click at [208, 361] on input "Yes" at bounding box center [205, 366] width 7 height 11
radio input "true"
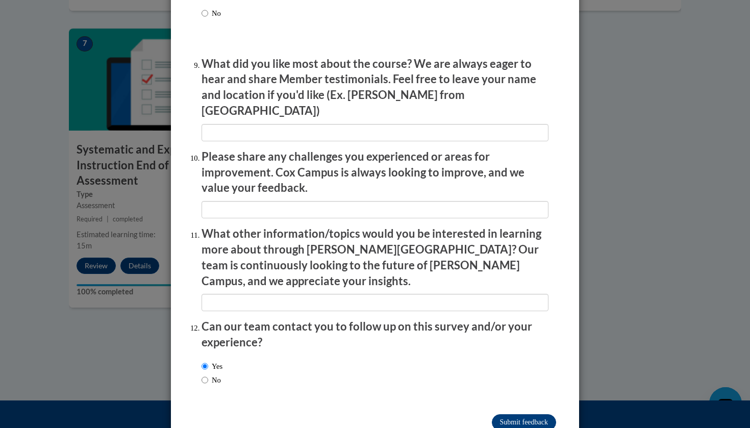
click at [543, 414] on input "Submit feedback" at bounding box center [524, 422] width 64 height 16
